Goal: Task Accomplishment & Management: Manage account settings

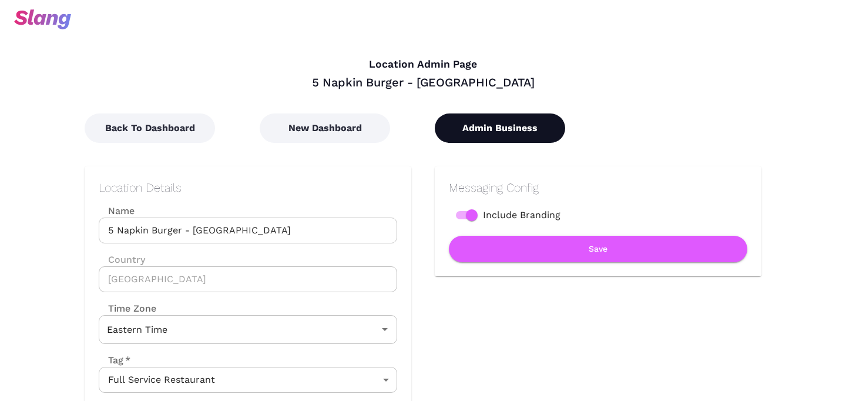
click at [520, 136] on button "Admin Business" at bounding box center [500, 127] width 130 height 29
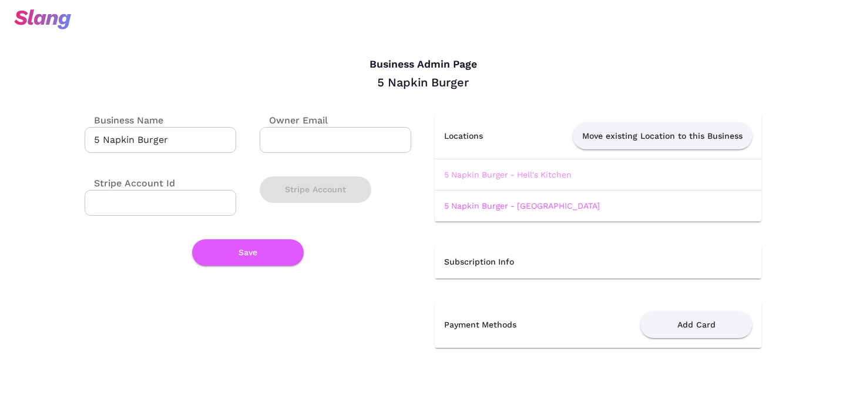
click at [505, 173] on link "5 Napkin Burger - Hell's Kitchen" at bounding box center [508, 174] width 128 height 9
click at [502, 206] on link "5 Napkin Burger - [GEOGRAPHIC_DATA]" at bounding box center [522, 205] width 156 height 9
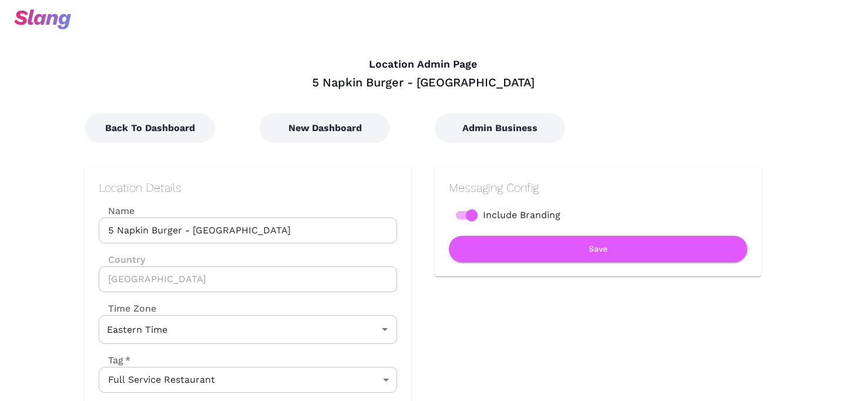
scroll to position [163, 0]
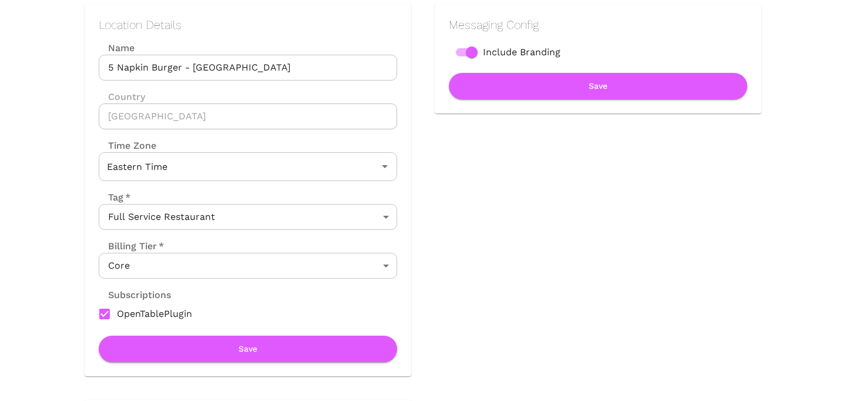
click at [302, 238] on body "Location Admin Page 5 Napkin Burger - [GEOGRAPHIC_DATA] Back To Dashboard New D…" at bounding box center [423, 37] width 846 height 401
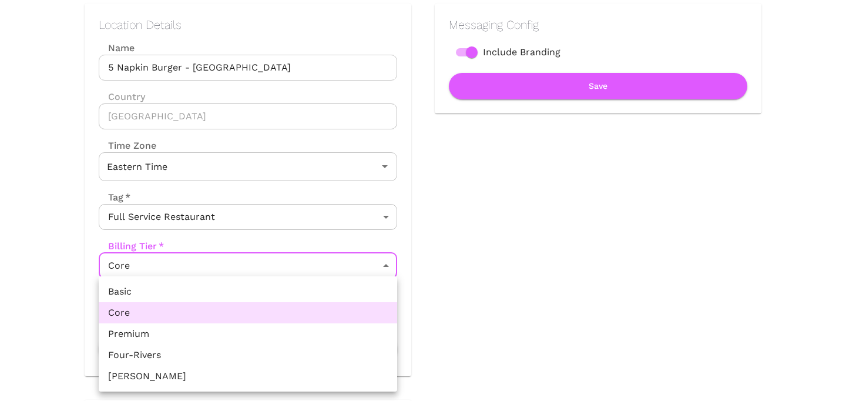
click at [267, 334] on li "Premium" at bounding box center [248, 333] width 299 height 21
type input "Premium"
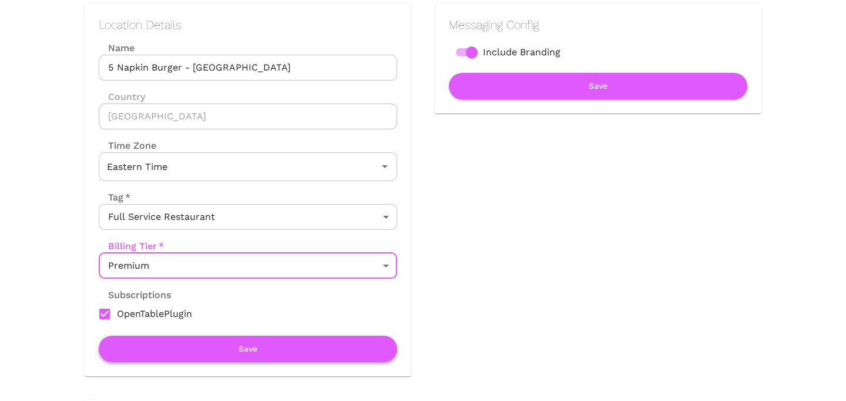
click at [268, 353] on button "Save" at bounding box center [248, 349] width 299 height 26
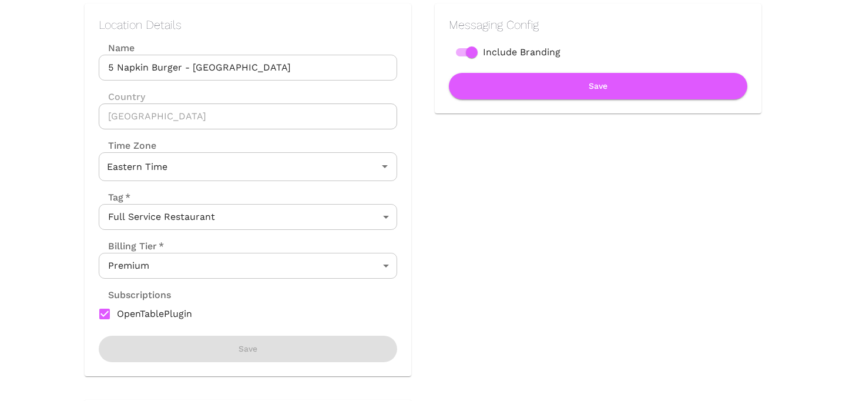
scroll to position [0, 0]
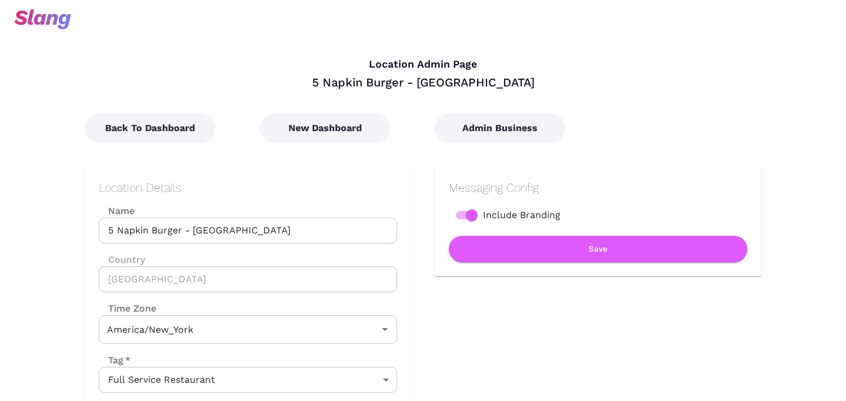
type input "Eastern Time"
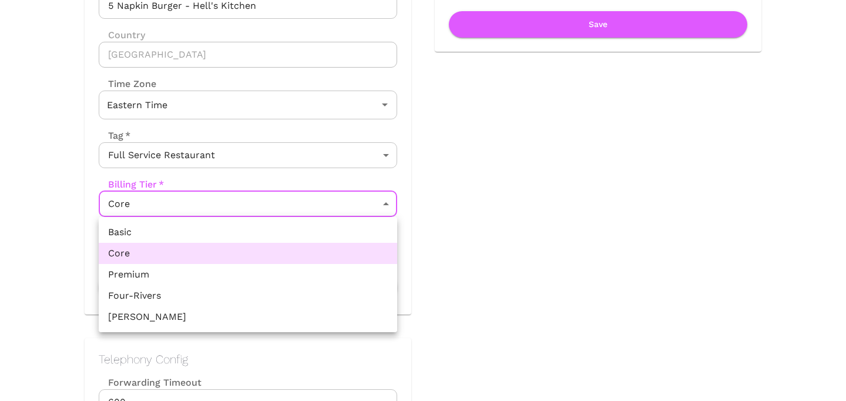
click at [220, 279] on li "Premium" at bounding box center [248, 274] width 299 height 21
type input "Premium"
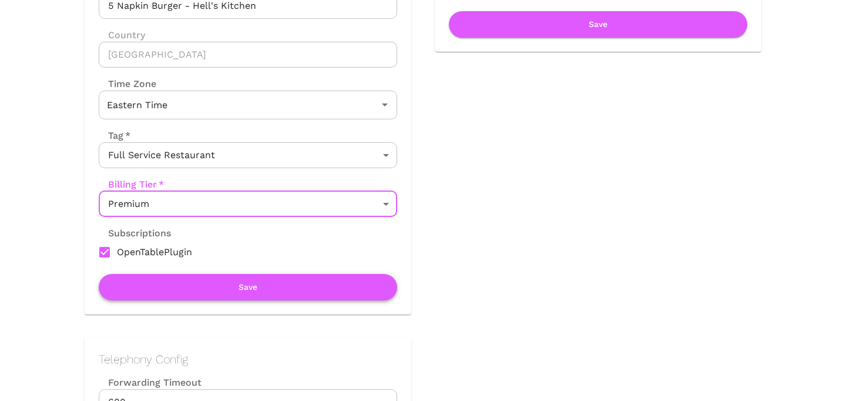
click at [223, 294] on button "Save" at bounding box center [248, 287] width 299 height 26
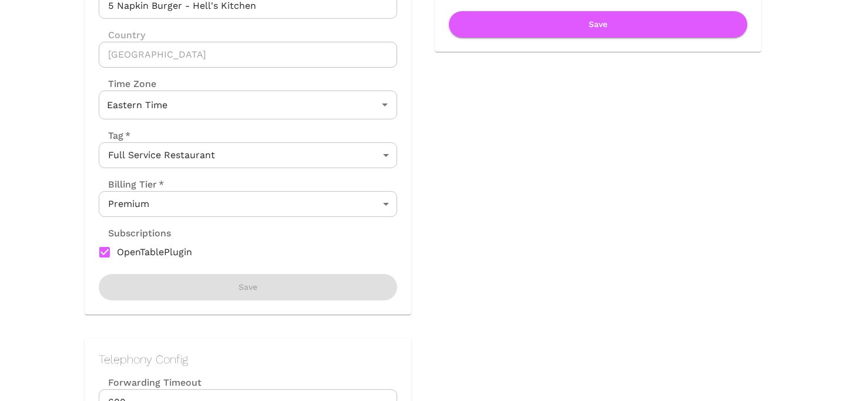
scroll to position [0, 0]
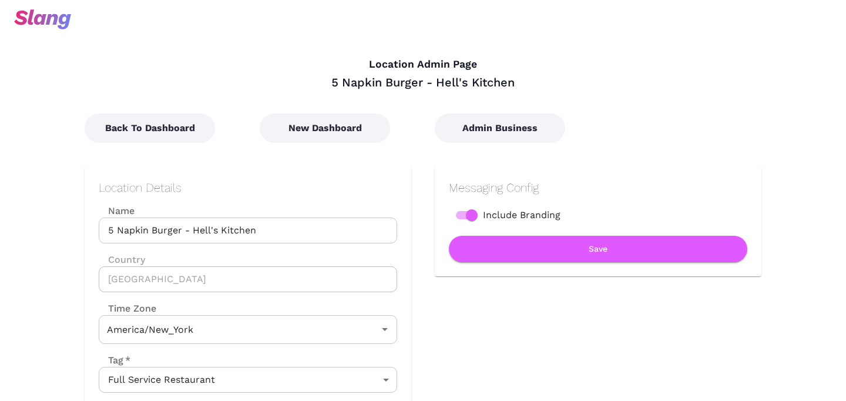
type input "Eastern Time"
